Goal: Task Accomplishment & Management: Use online tool/utility

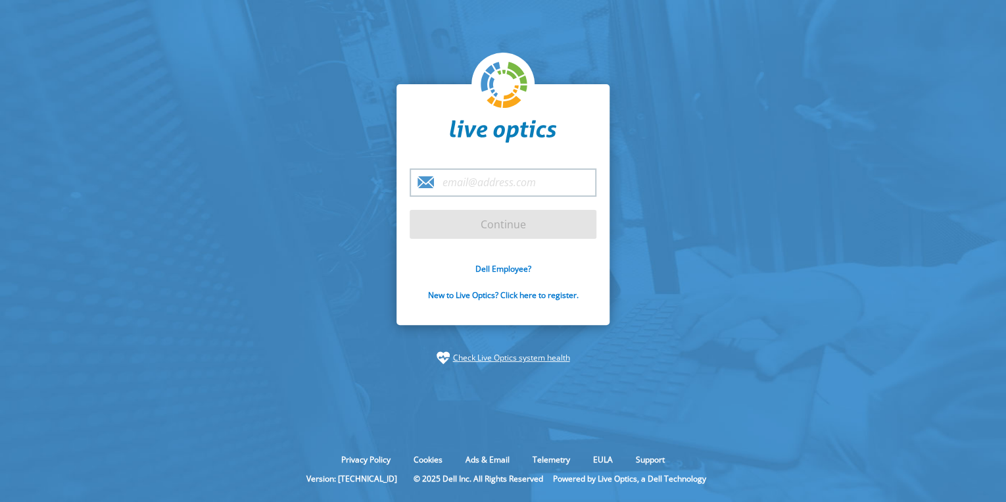
drag, startPoint x: 514, startPoint y: 269, endPoint x: 518, endPoint y: 243, distance: 26.0
click at [514, 270] on link "Dell Employee?" at bounding box center [504, 268] width 56 height 11
click at [505, 270] on link "Dell Employee?" at bounding box center [504, 268] width 56 height 11
click at [516, 268] on link "Dell Employee?" at bounding box center [504, 268] width 56 height 11
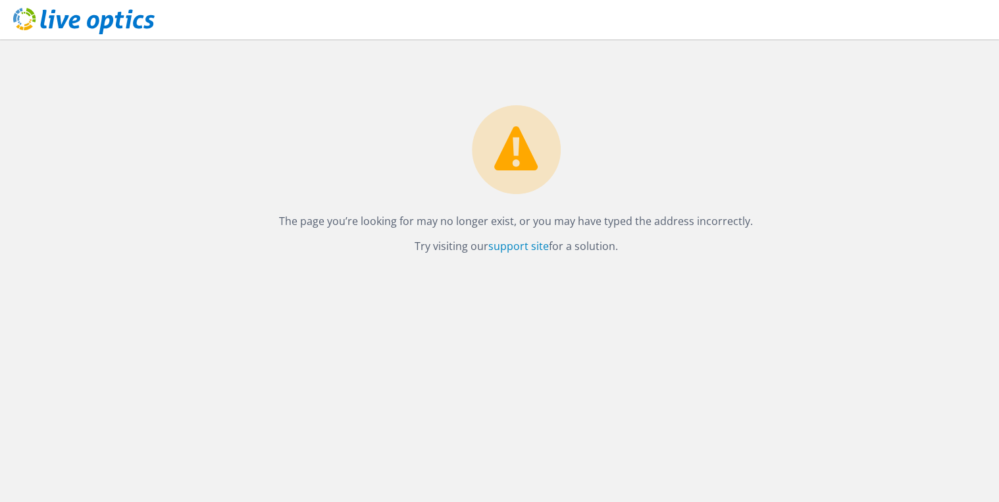
click at [103, 21] on use at bounding box center [83, 21] width 141 height 26
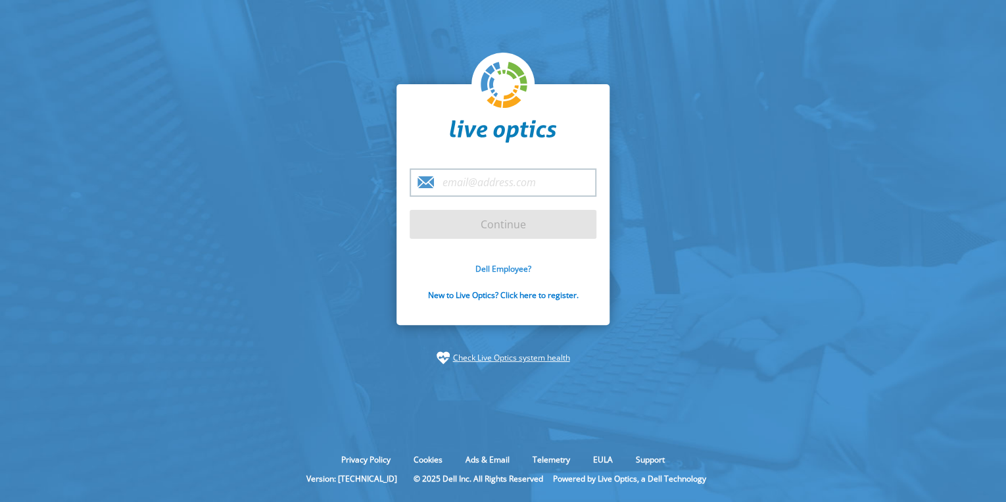
click at [518, 266] on link "Dell Employee?" at bounding box center [504, 268] width 56 height 11
